Goal: Task Accomplishment & Management: Complete application form

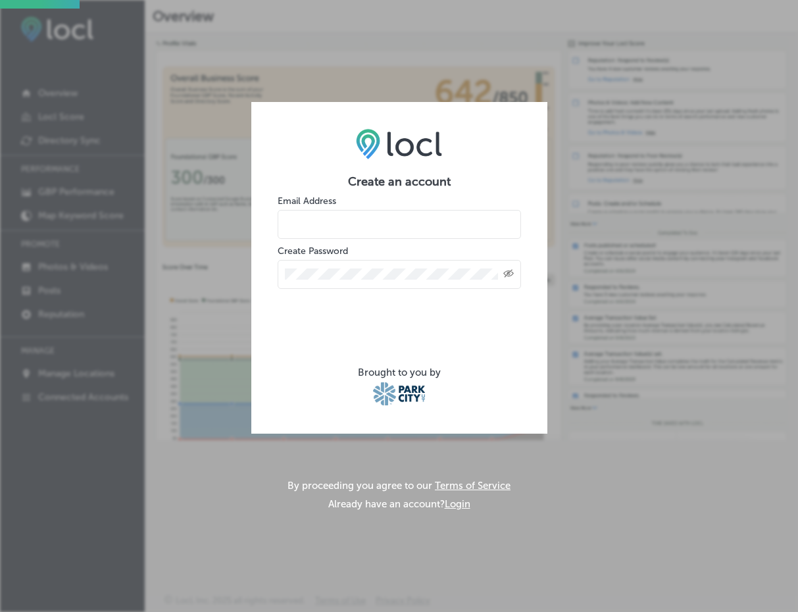
click at [304, 220] on input "email" at bounding box center [399, 224] width 243 height 29
type input "business@parkcityshows.com"
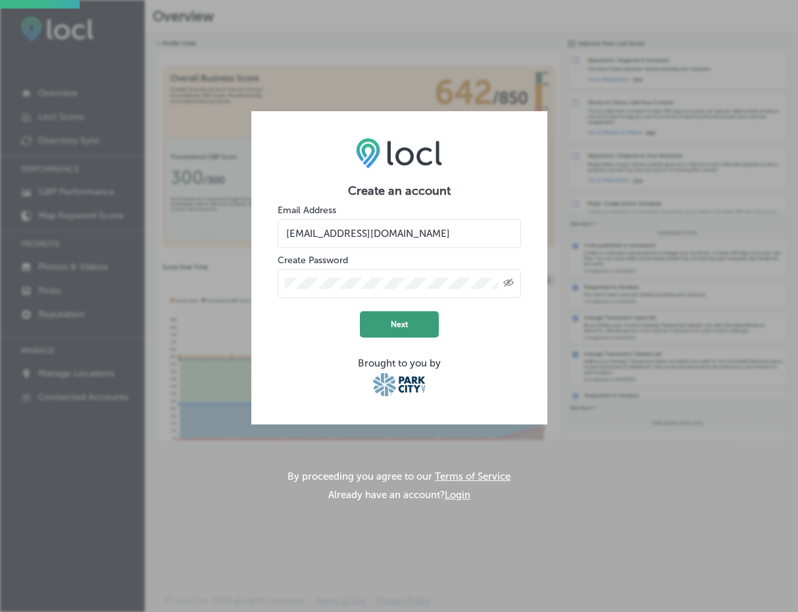
click at [393, 322] on button "Next" at bounding box center [399, 324] width 79 height 26
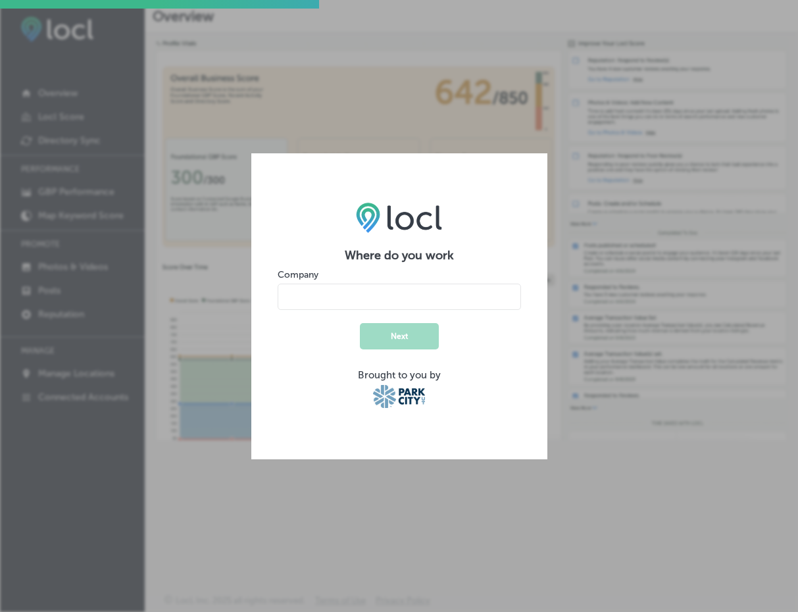
click at [351, 294] on input "name" at bounding box center [399, 296] width 243 height 26
type input "[GEOGRAPHIC_DATA]"
click at [398, 343] on button "Next" at bounding box center [399, 336] width 79 height 26
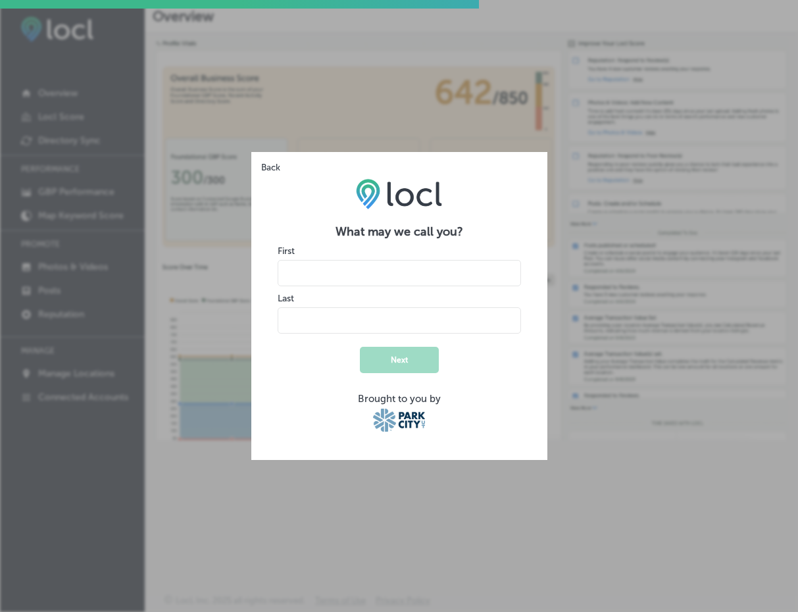
click at [329, 276] on input "name" at bounding box center [399, 273] width 243 height 26
type input "Jenn"
type input "Silva"
click at [410, 362] on button "Next" at bounding box center [399, 360] width 79 height 26
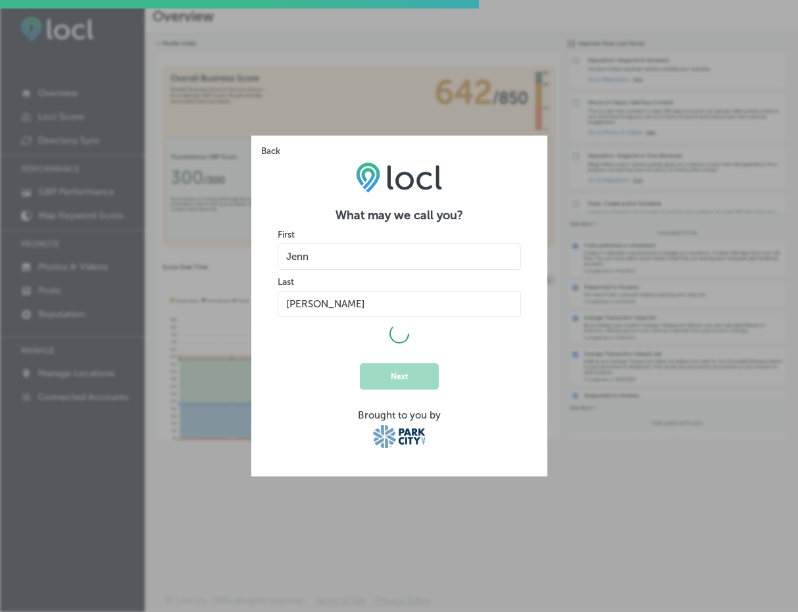
select select "US"
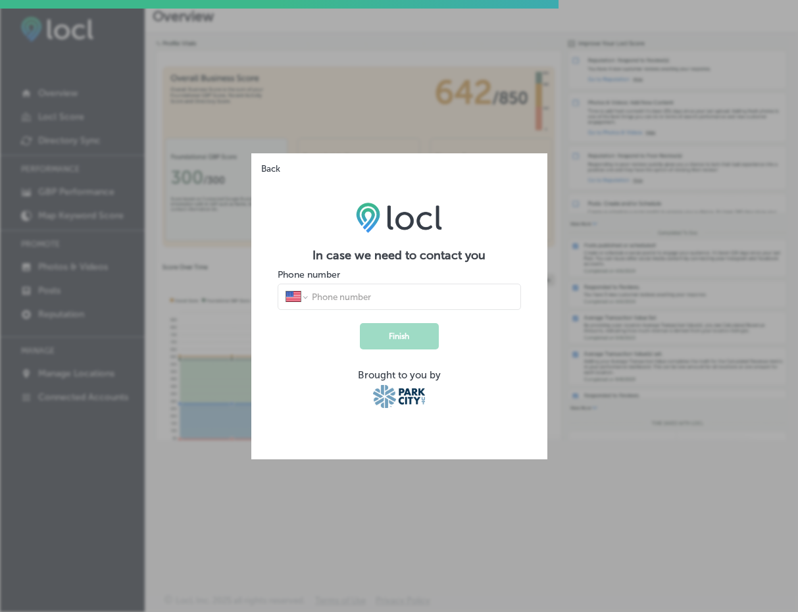
click at [405, 291] on input "tel" at bounding box center [411, 297] width 202 height 12
type input "(860) 729-7632"
click at [387, 338] on button "Finish" at bounding box center [399, 336] width 79 height 26
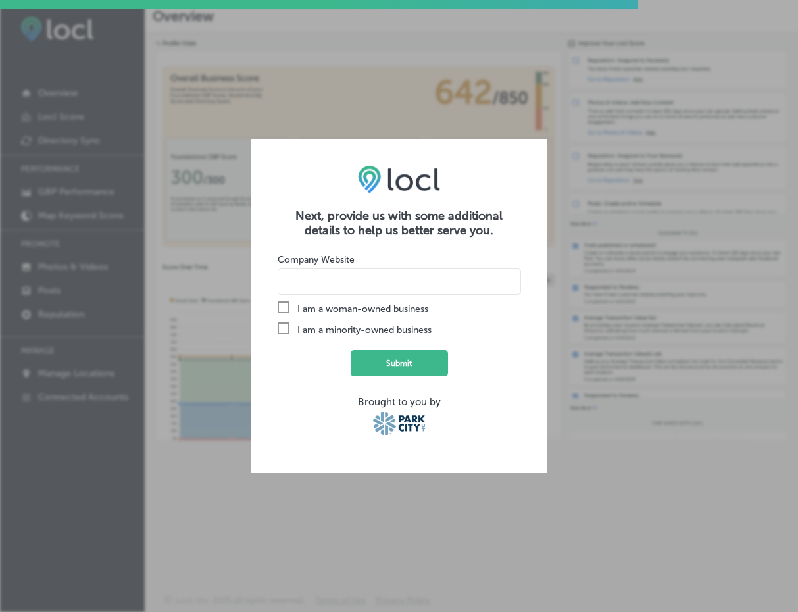
click at [340, 286] on input at bounding box center [399, 281] width 243 height 26
paste input "https://parkcityshows.com/"
type input "https://parkcityshows.com/"
click at [416, 367] on button "Submit" at bounding box center [399, 363] width 97 height 26
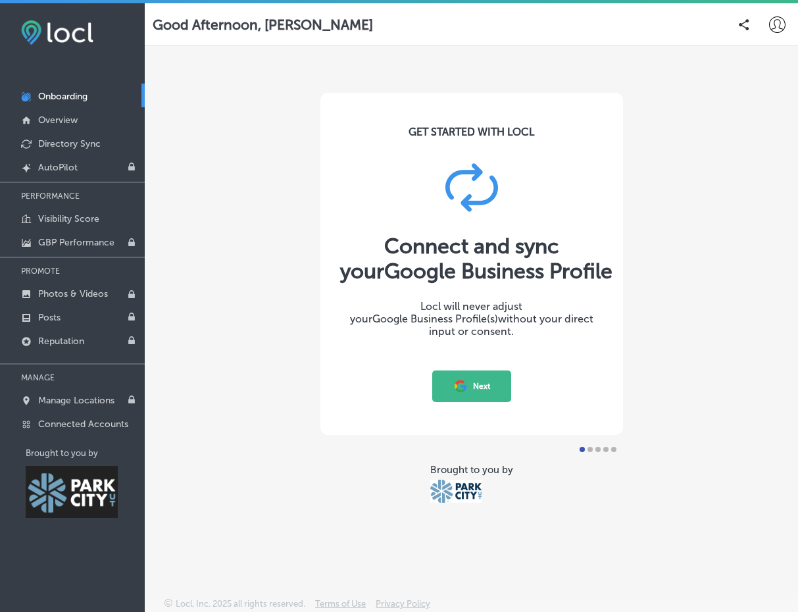
click at [476, 393] on button "Next" at bounding box center [471, 386] width 79 height 32
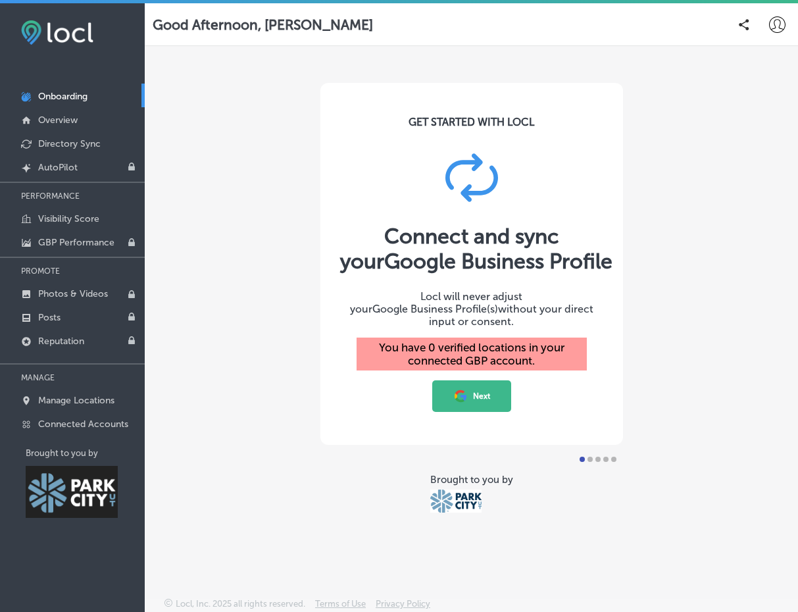
click at [477, 395] on button "Next" at bounding box center [471, 396] width 79 height 32
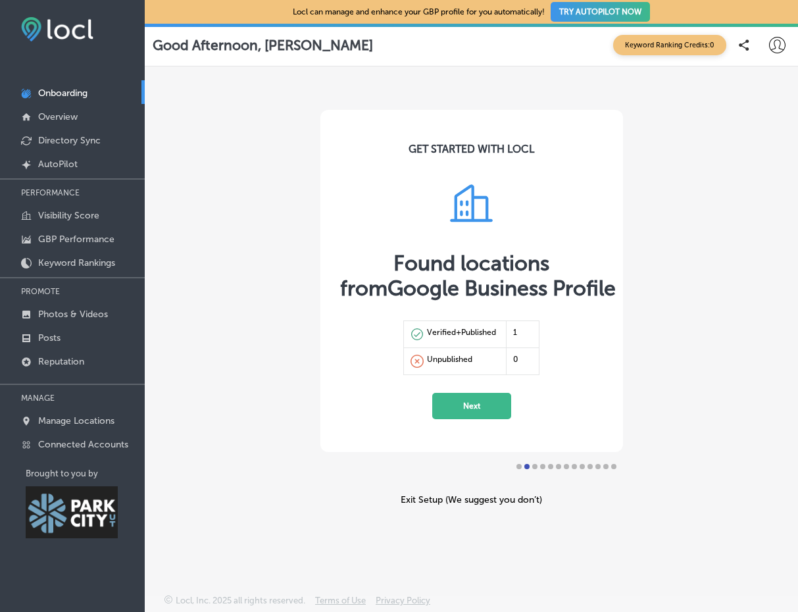
click at [473, 402] on button "Next" at bounding box center [471, 406] width 79 height 26
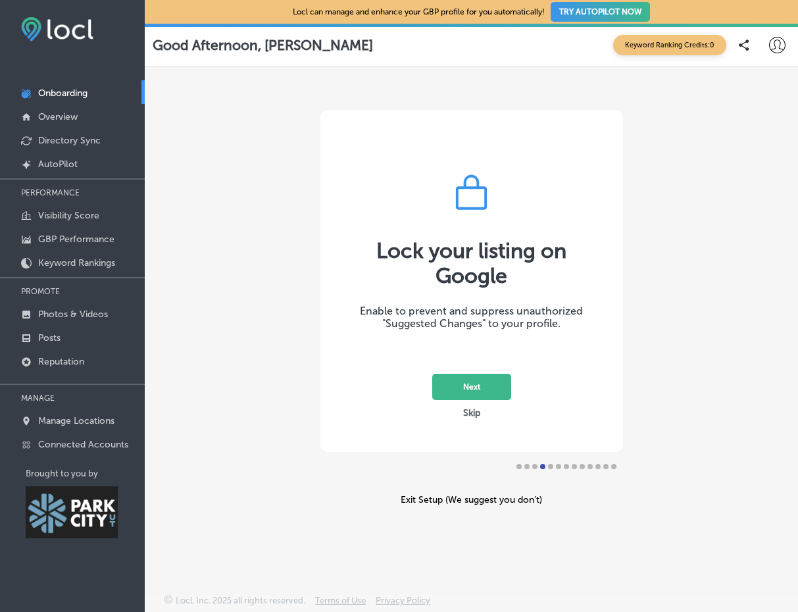
click at [470, 377] on button "Next" at bounding box center [471, 387] width 79 height 26
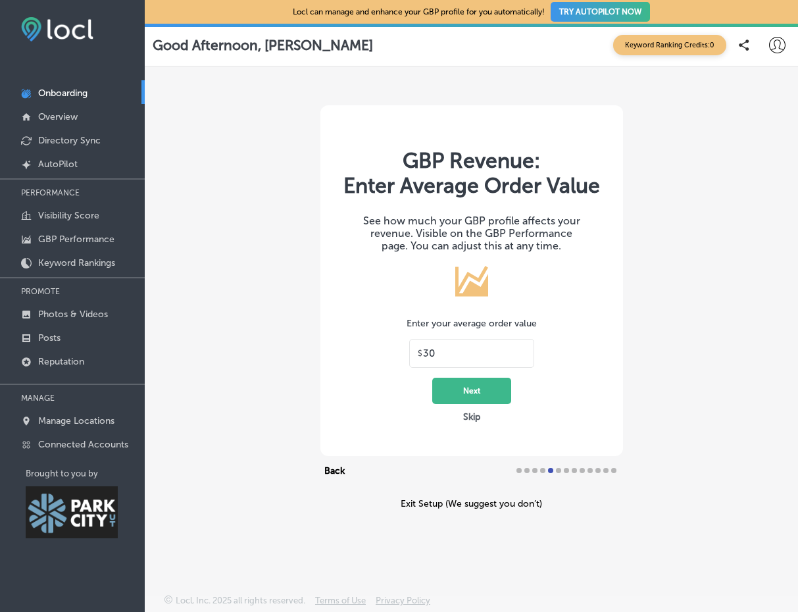
click at [469, 420] on button "Skip" at bounding box center [471, 416] width 25 height 12
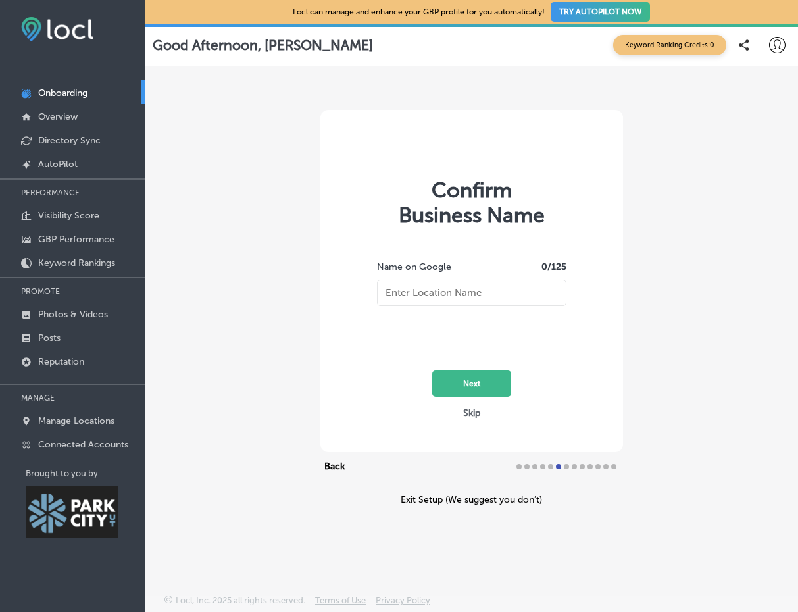
type input "[GEOGRAPHIC_DATA]"
click at [474, 385] on button "Next" at bounding box center [471, 383] width 79 height 26
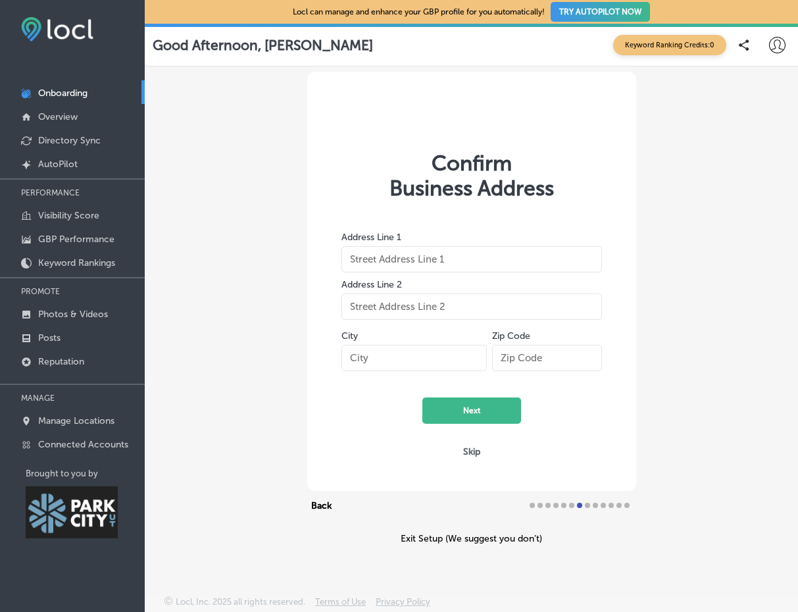
type input "[STREET_ADDRESS]"
type input "[GEOGRAPHIC_DATA]"
type input "84060"
click at [495, 411] on button "Next" at bounding box center [471, 410] width 99 height 26
select select "US"
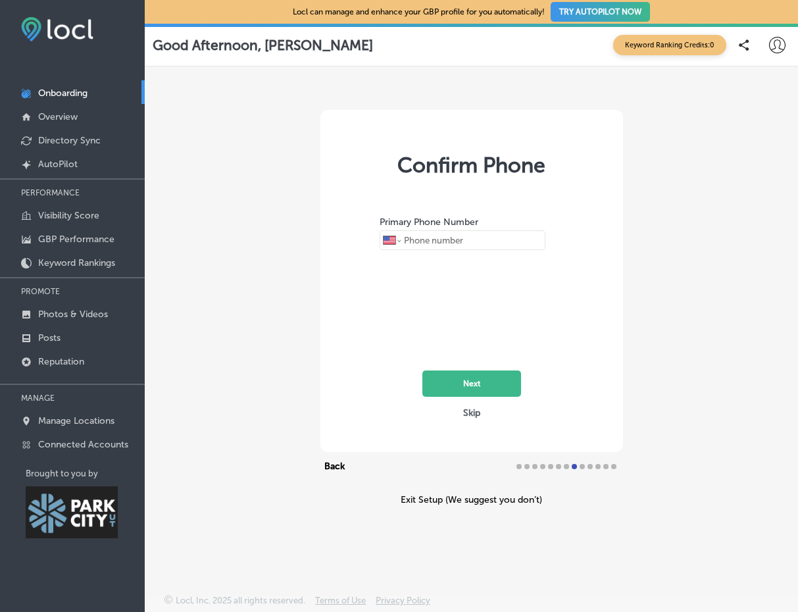
type input "[PHONE_NUMBER]"
click at [491, 383] on button "Next" at bounding box center [471, 383] width 99 height 26
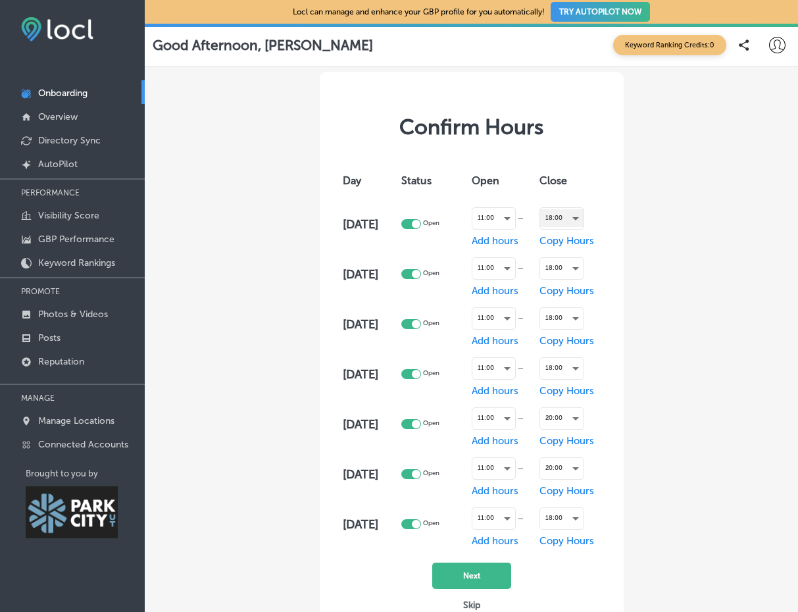
click at [583, 220] on div "18:00" at bounding box center [561, 218] width 43 height 18
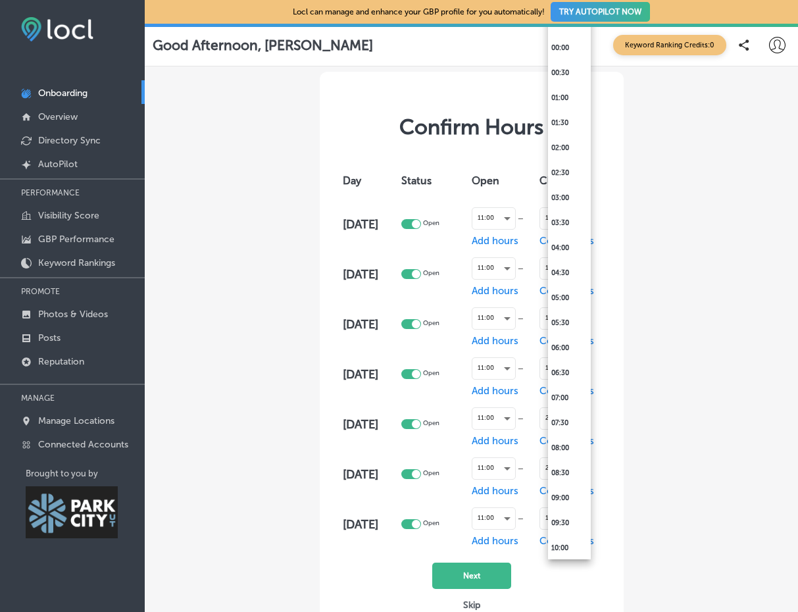
scroll to position [663, 0]
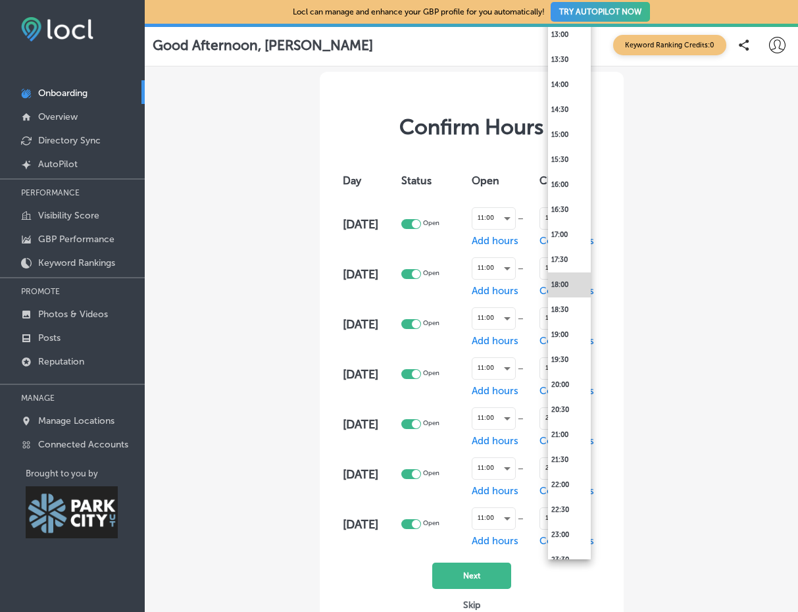
click at [645, 268] on div at bounding box center [399, 306] width 798 height 612
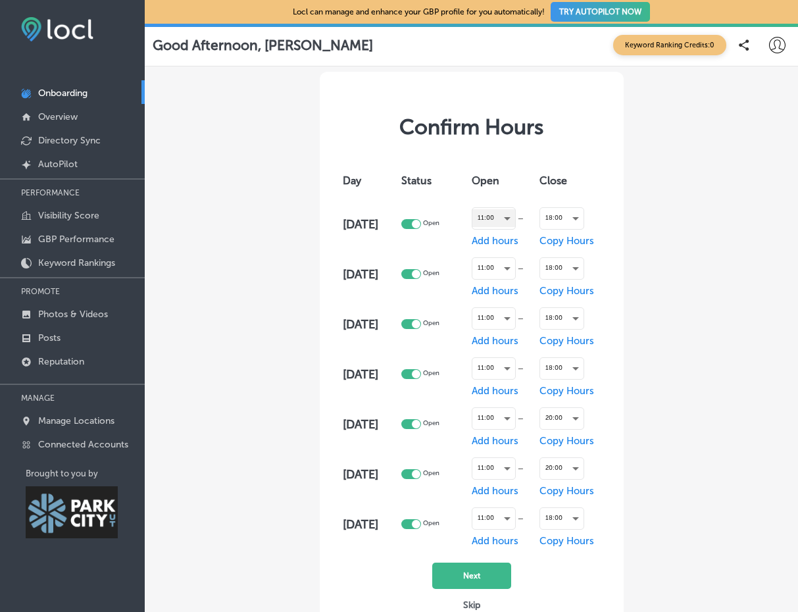
click at [508, 216] on div "11:00" at bounding box center [493, 218] width 43 height 18
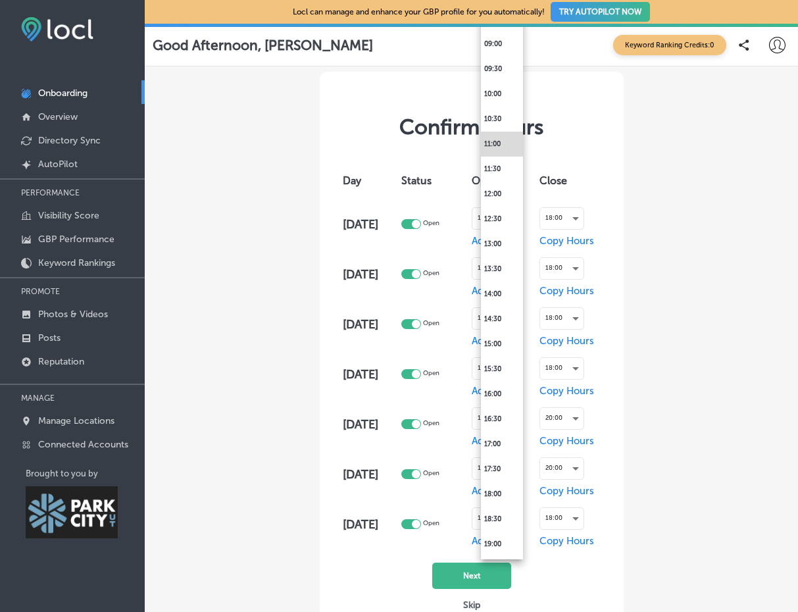
scroll to position [479, 0]
click at [664, 285] on div at bounding box center [399, 306] width 798 height 612
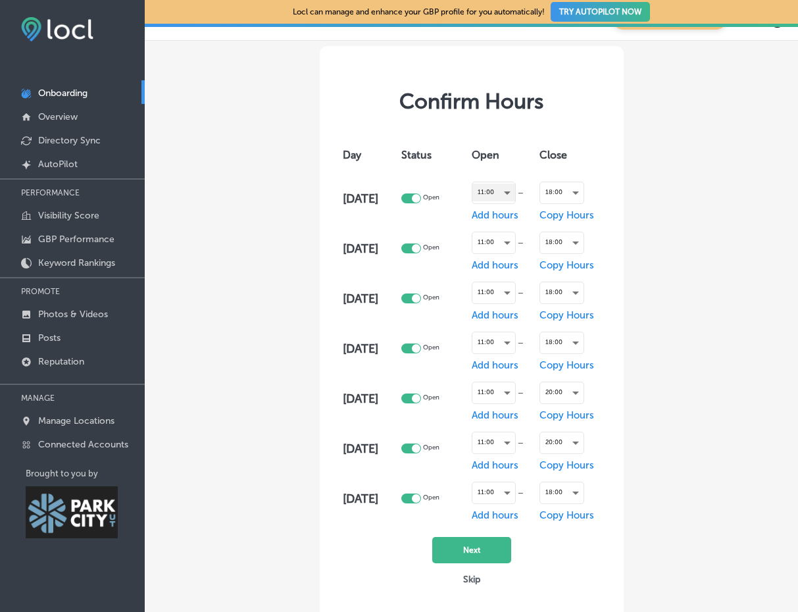
scroll to position [27, 0]
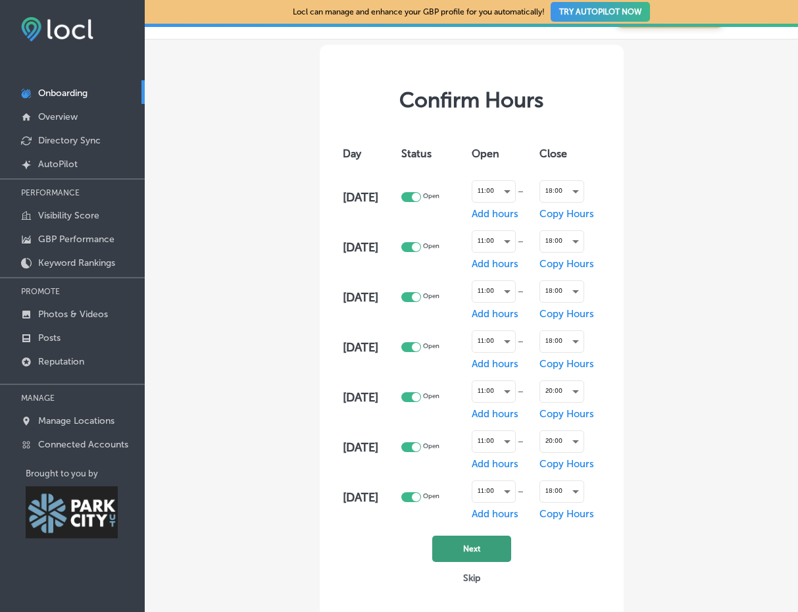
click at [481, 549] on button "Next" at bounding box center [471, 548] width 79 height 26
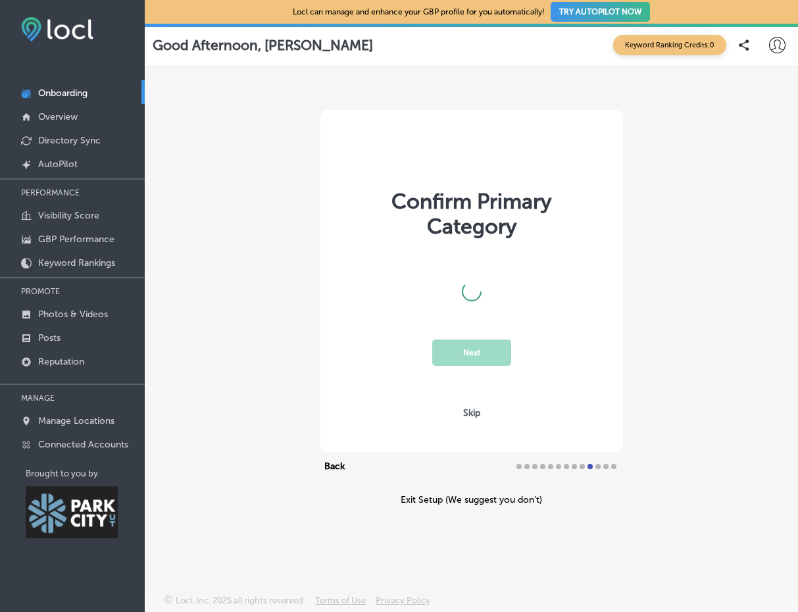
scroll to position [0, 0]
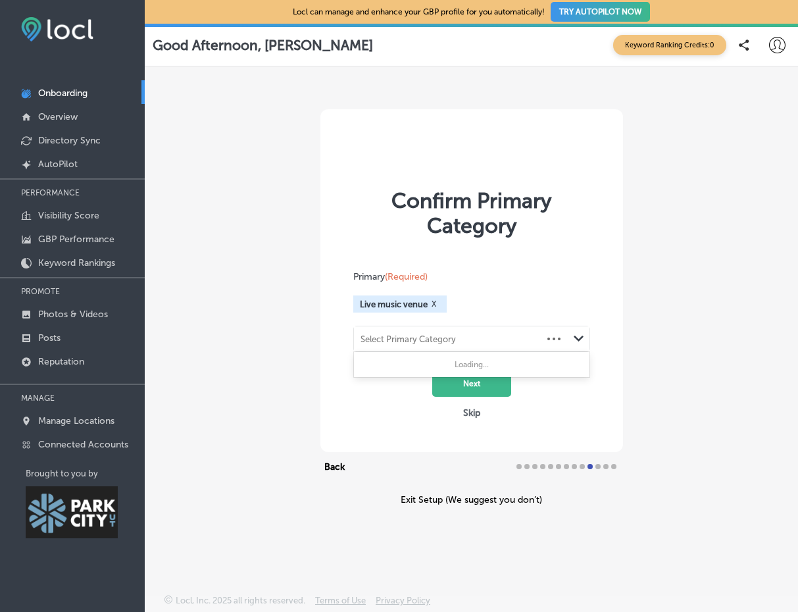
click at [538, 336] on div "Select Primary Category" at bounding box center [448, 339] width 188 height 18
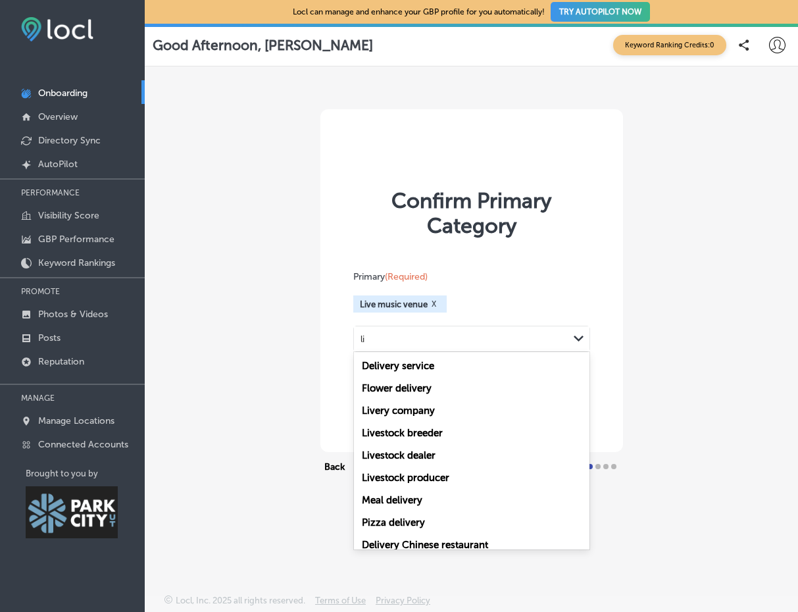
type input "l"
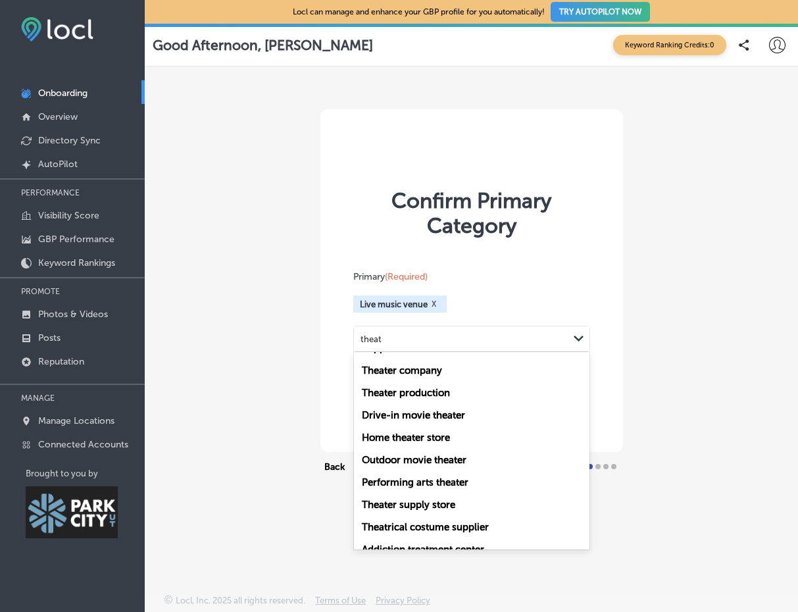
scroll to position [203, 0]
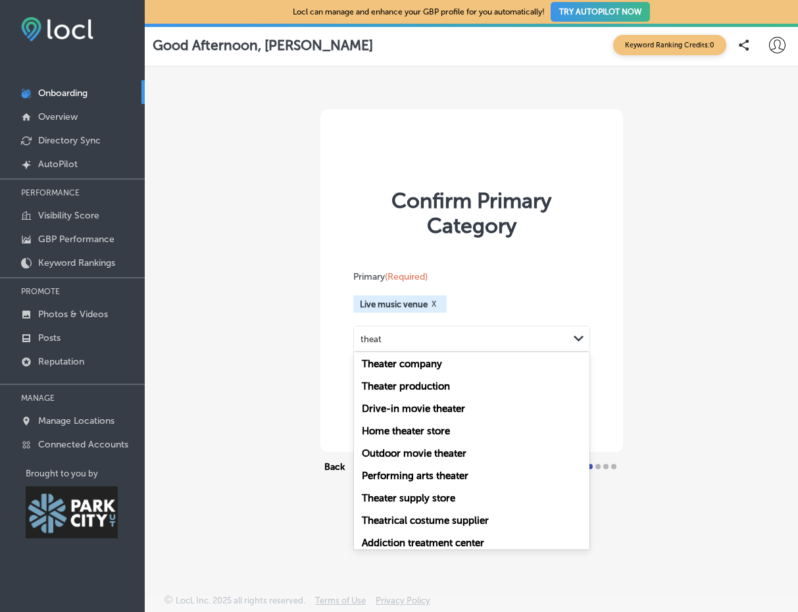
click at [433, 474] on label "Performing arts theater" at bounding box center [415, 476] width 107 height 12
type input "theat"
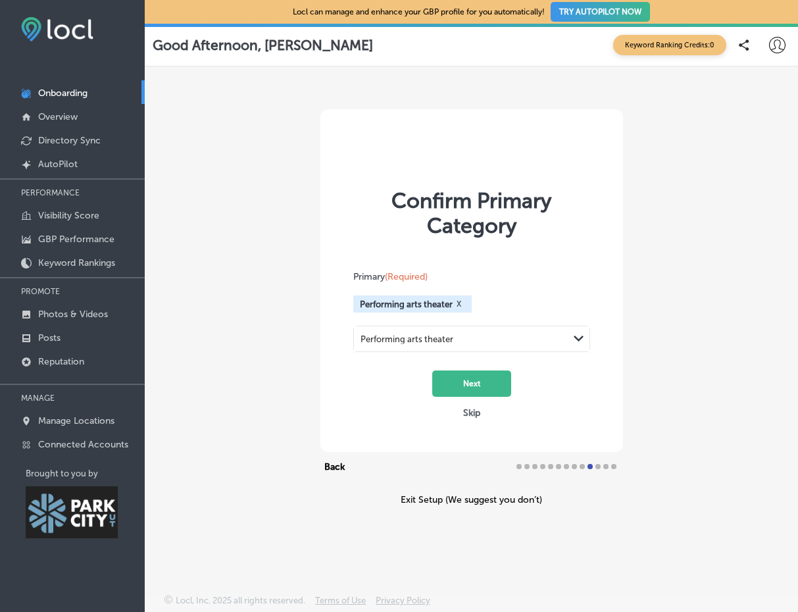
click at [452, 339] on div "Performing arts theater" at bounding box center [461, 339] width 214 height 18
click at [424, 391] on label "Live music venue" at bounding box center [401, 388] width 79 height 12
type input "live mus"
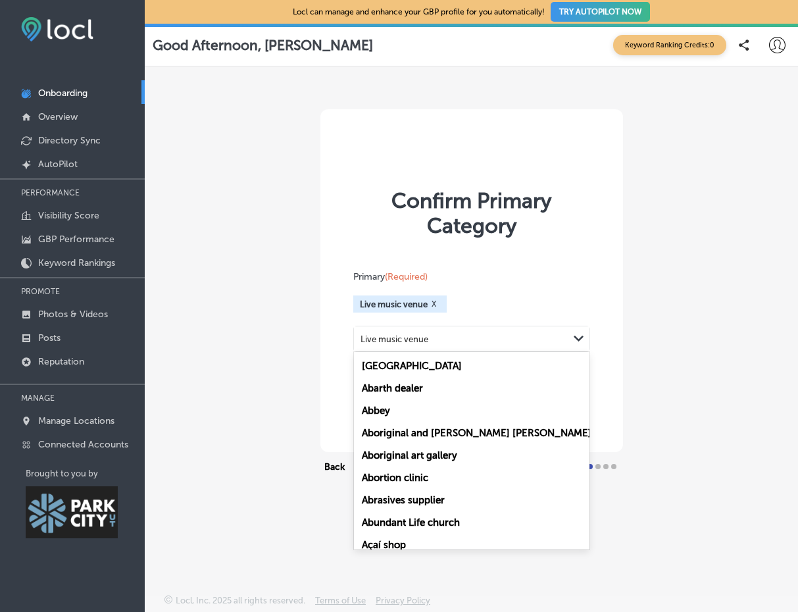
click at [449, 341] on div "Live music venue" at bounding box center [461, 339] width 214 height 18
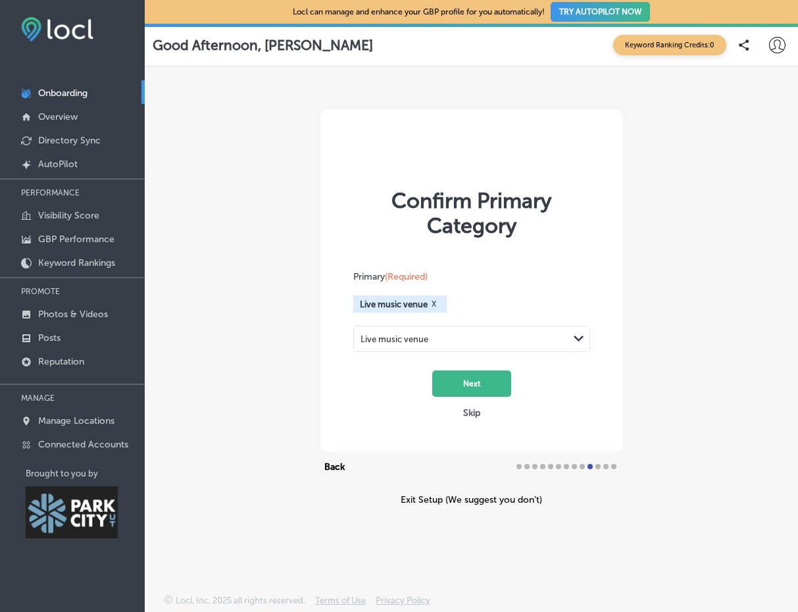
click at [449, 341] on div "Live music venue" at bounding box center [461, 339] width 214 height 18
click at [421, 365] on label "Non-profit organization" at bounding box center [416, 366] width 109 height 12
type input "nonpro"
click at [477, 386] on button "Next" at bounding box center [471, 383] width 79 height 26
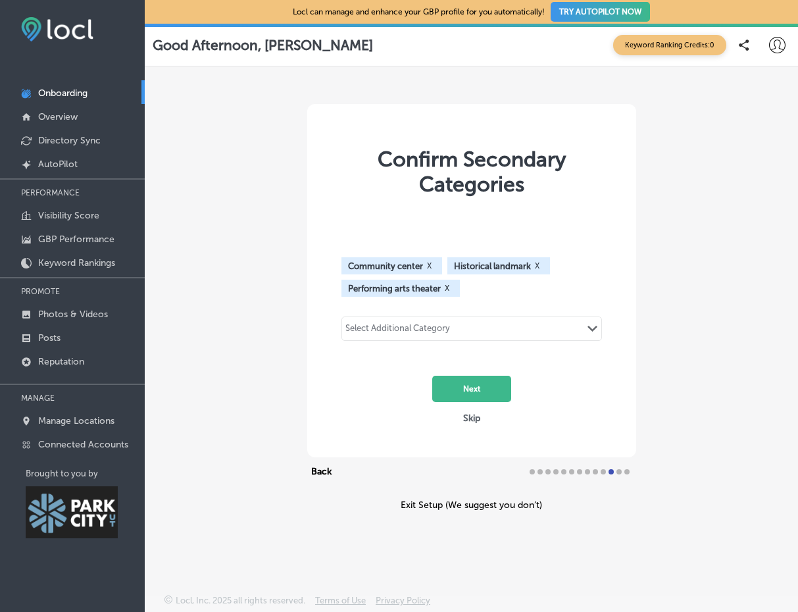
click at [478, 338] on div "Select Additional Category Path Created with Sketch." at bounding box center [471, 328] width 259 height 22
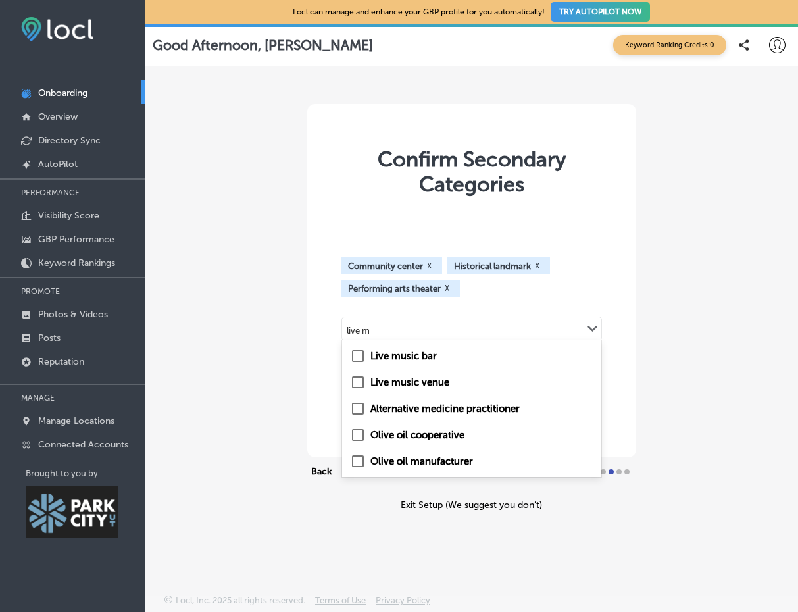
click at [393, 382] on label "Live music venue" at bounding box center [409, 382] width 79 height 12
type input "live m"
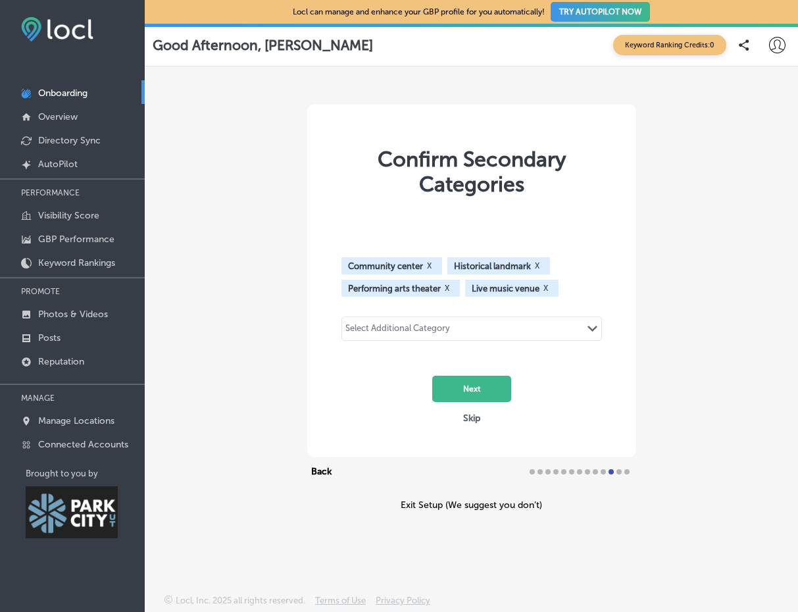
click at [460, 325] on div "Select Additional Category Path Created with Sketch." at bounding box center [471, 328] width 259 height 22
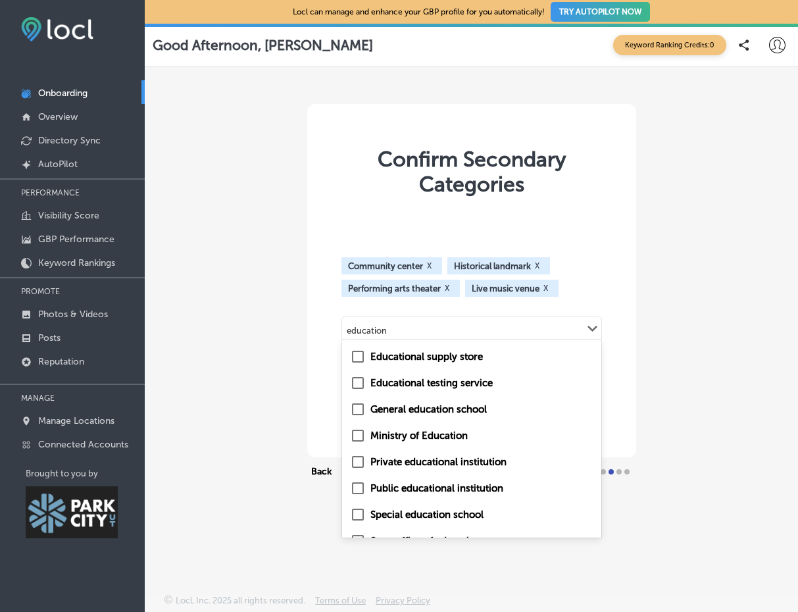
scroll to position [0, 0]
click at [429, 357] on label "Education center" at bounding box center [409, 356] width 78 height 12
type input "educat"
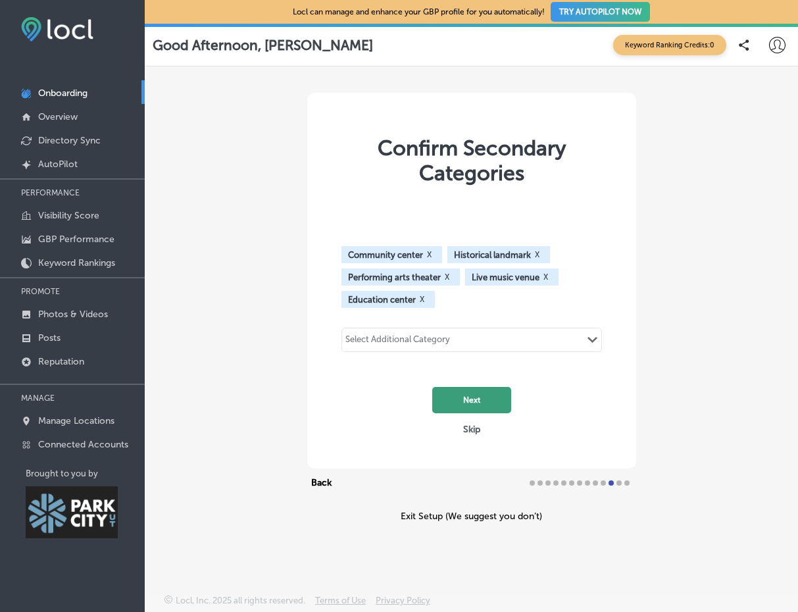
click at [476, 397] on button "Next" at bounding box center [471, 400] width 79 height 26
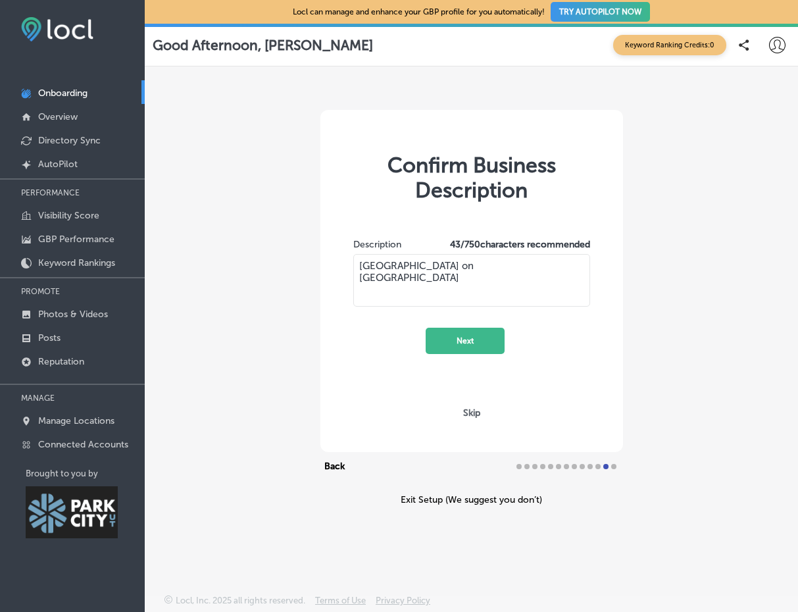
click at [561, 265] on textarea "[GEOGRAPHIC_DATA] on [GEOGRAPHIC_DATA]" at bounding box center [471, 280] width 237 height 53
paste textarea "The [GEOGRAPHIC_DATA] located in [GEOGRAPHIC_DATA], [US_STATE], is a community …"
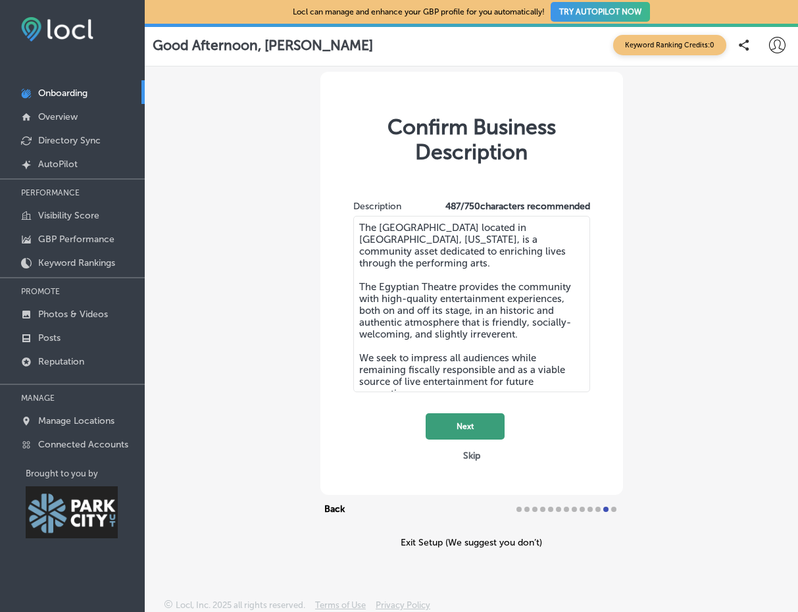
type textarea "The [GEOGRAPHIC_DATA] located in [GEOGRAPHIC_DATA], [US_STATE], is a community …"
click at [472, 424] on button "Next" at bounding box center [465, 426] width 79 height 26
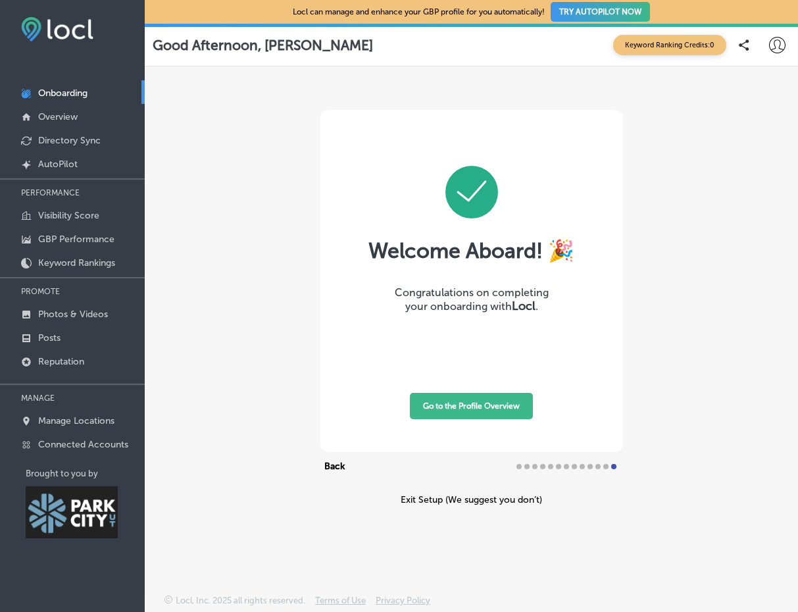
click at [472, 409] on button "Go to the Profile Overview" at bounding box center [471, 406] width 123 height 26
